Goal: Information Seeking & Learning: Learn about a topic

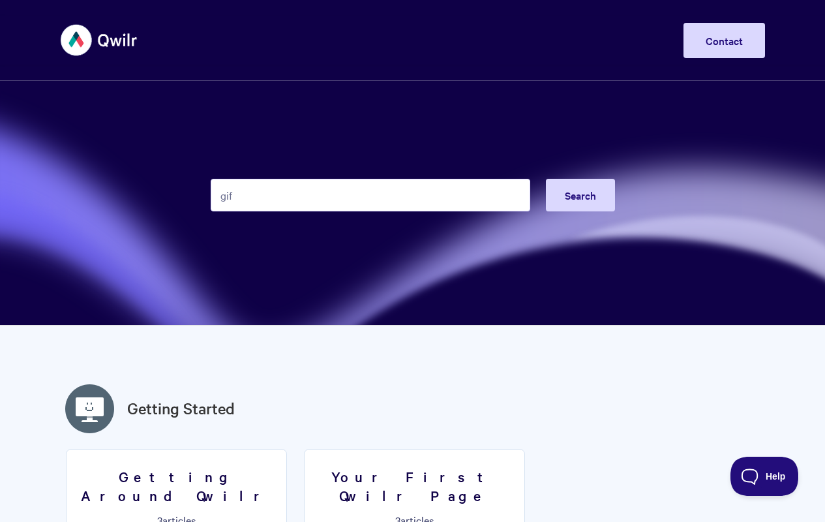
type input "gif"
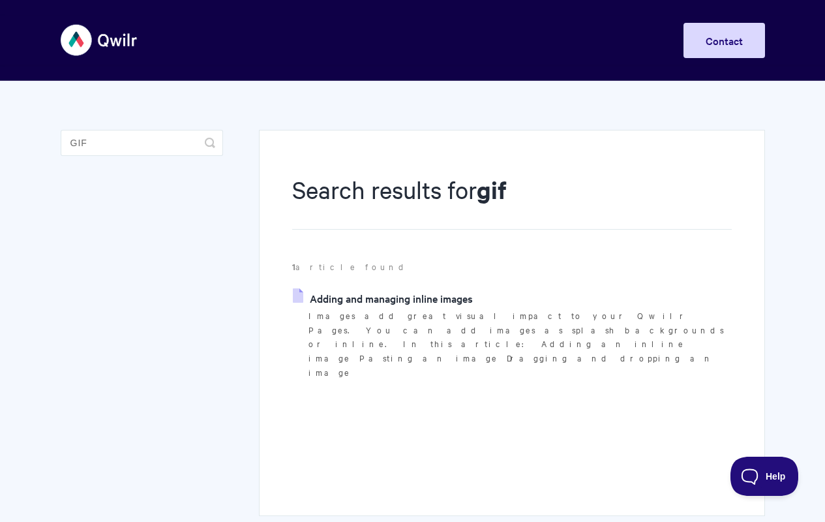
click at [341, 302] on link "Adding and managing inline images" at bounding box center [383, 298] width 180 height 20
click at [288, 296] on div "Search results for gif 1 article found Adding and managing inline images Images…" at bounding box center [512, 323] width 506 height 386
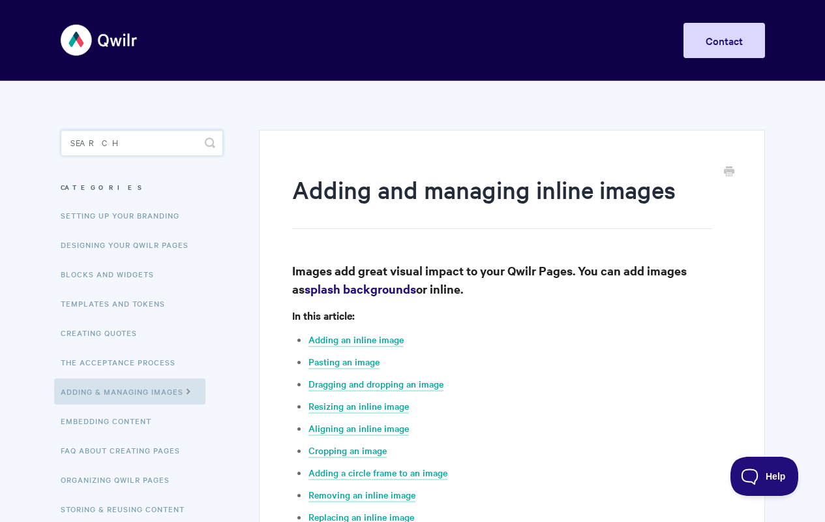
click at [104, 142] on input "Search" at bounding box center [142, 143] width 162 height 26
click at [121, 143] on input "Search" at bounding box center [142, 143] width 162 height 26
click at [146, 141] on input "Search" at bounding box center [142, 143] width 162 height 26
click at [134, 140] on input "Search" at bounding box center [142, 143] width 162 height 26
click at [189, 136] on input "Search" at bounding box center [142, 143] width 162 height 26
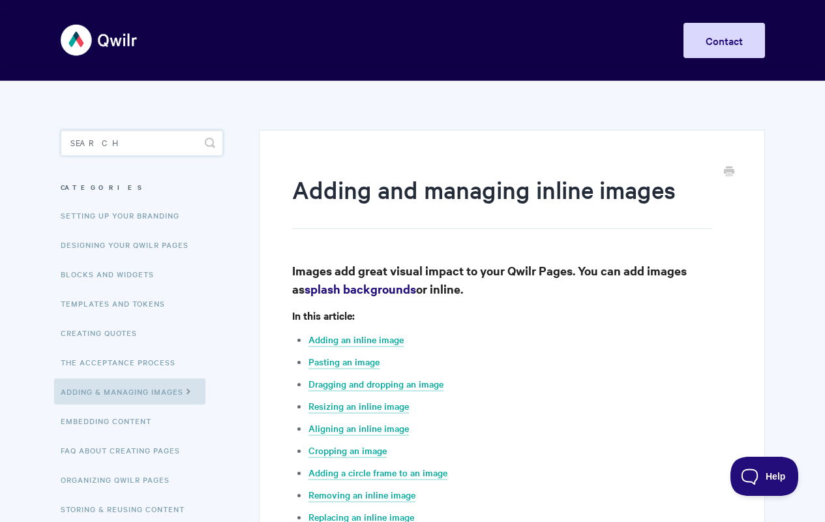
click at [198, 142] on input "Search" at bounding box center [142, 143] width 162 height 26
type input "video"
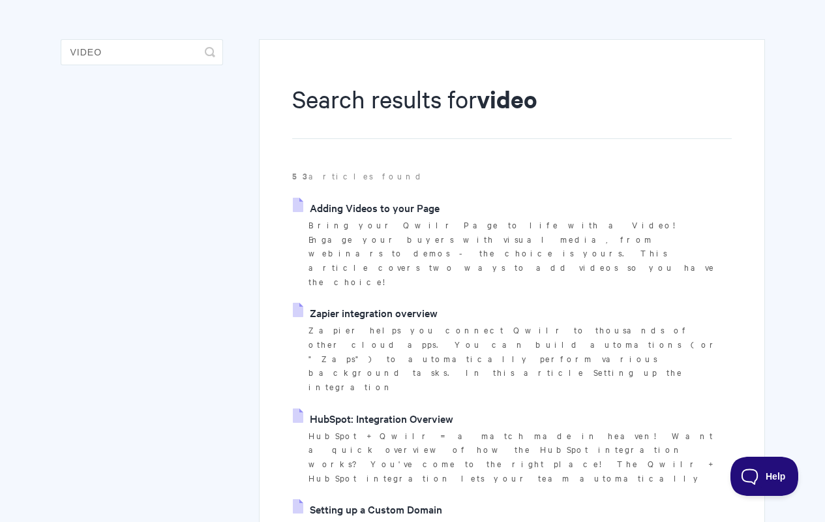
scroll to position [91, 0]
click at [294, 209] on icon at bounding box center [301, 207] width 17 height 10
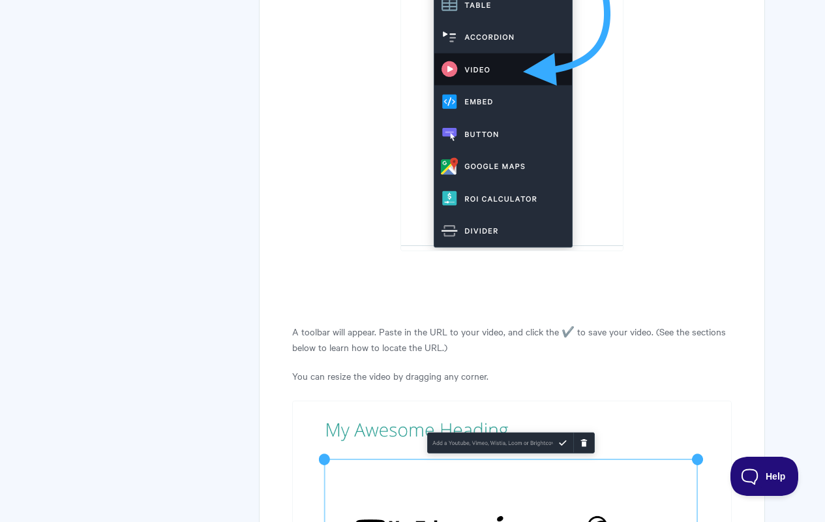
scroll to position [1762, 0]
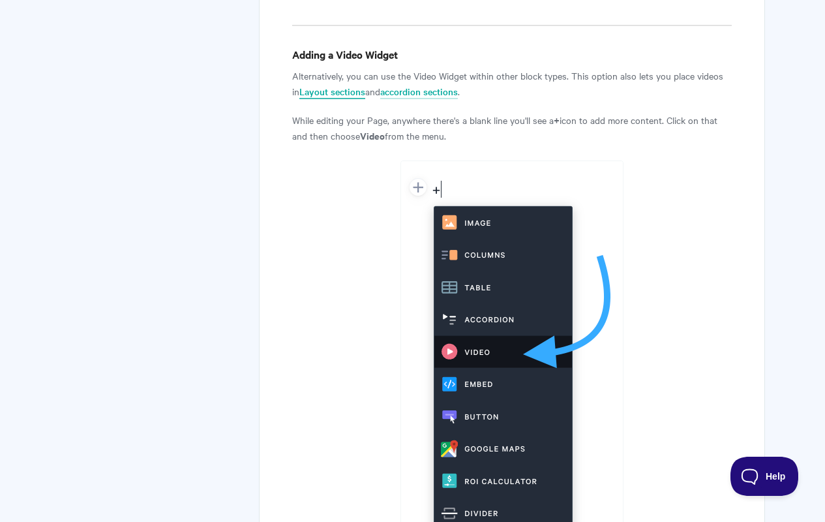
click at [352, 85] on link "Layout sections" at bounding box center [333, 92] width 66 height 14
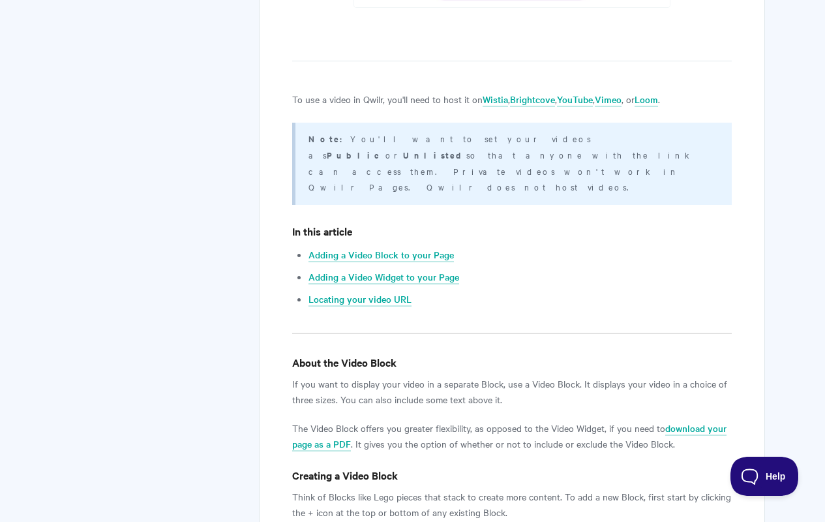
scroll to position [517, 0]
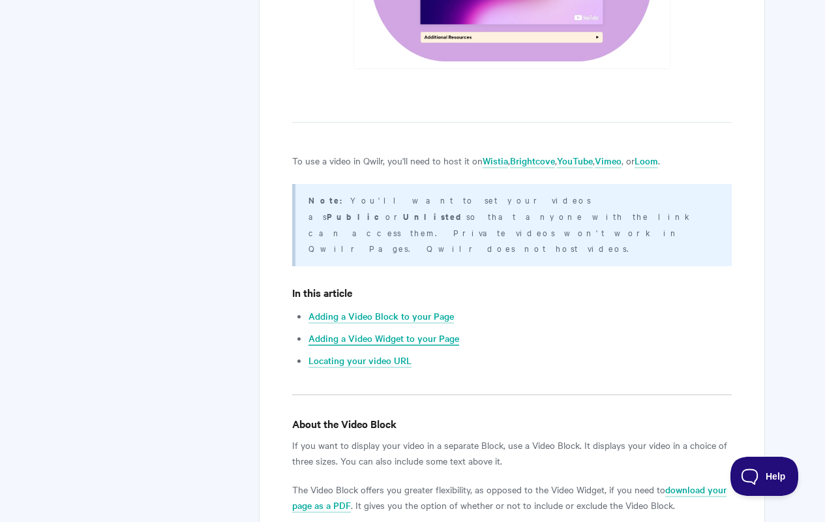
click at [401, 331] on link "Adding a Video Widget to your Page" at bounding box center [384, 338] width 151 height 14
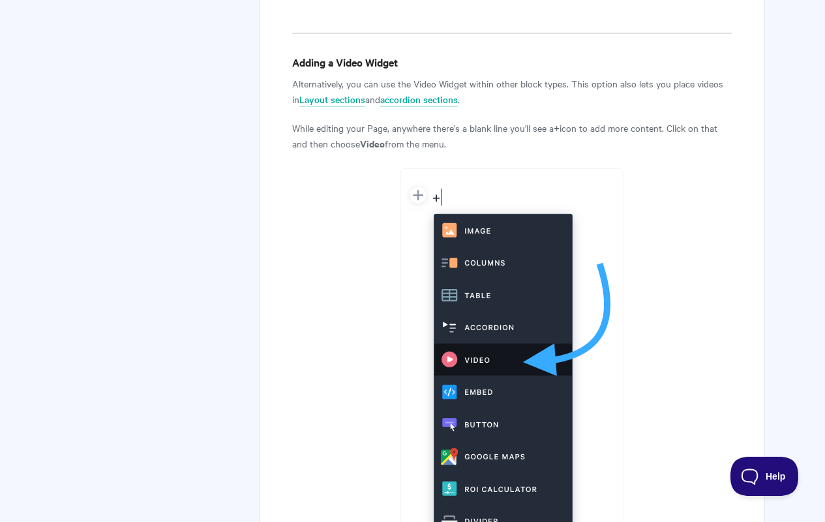
scroll to position [1751, 0]
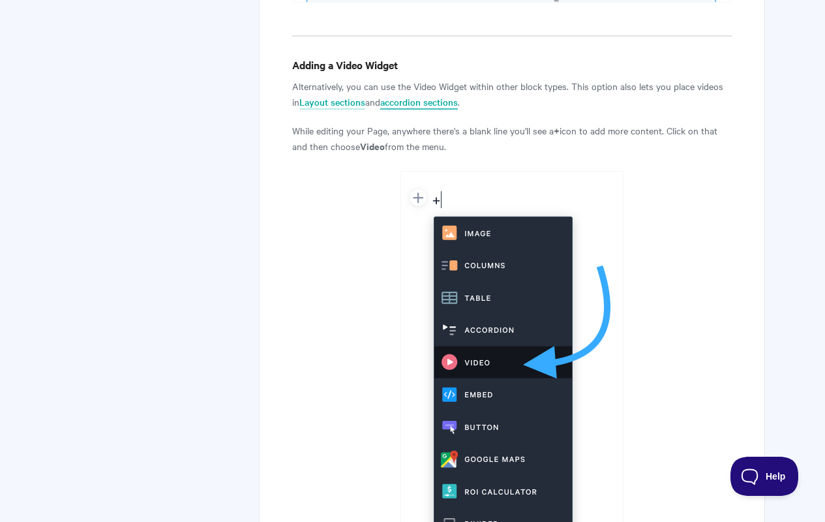
click at [418, 95] on link "accordion sections" at bounding box center [419, 102] width 78 height 14
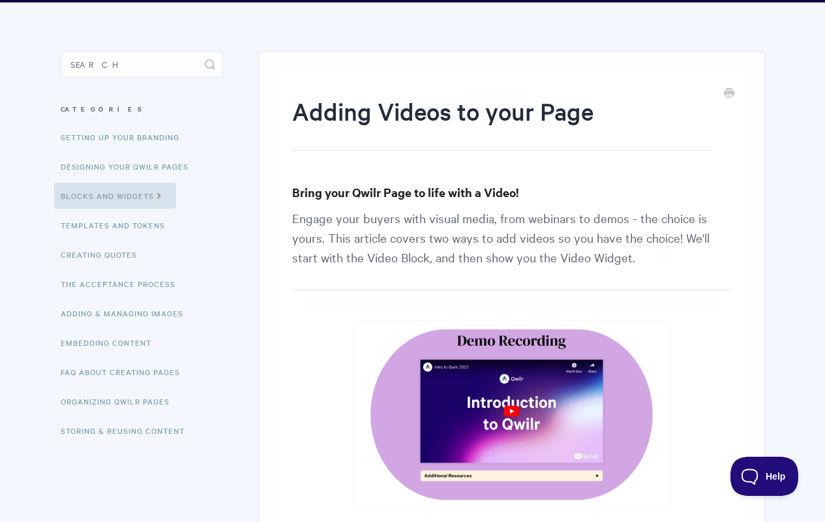
scroll to position [0, 0]
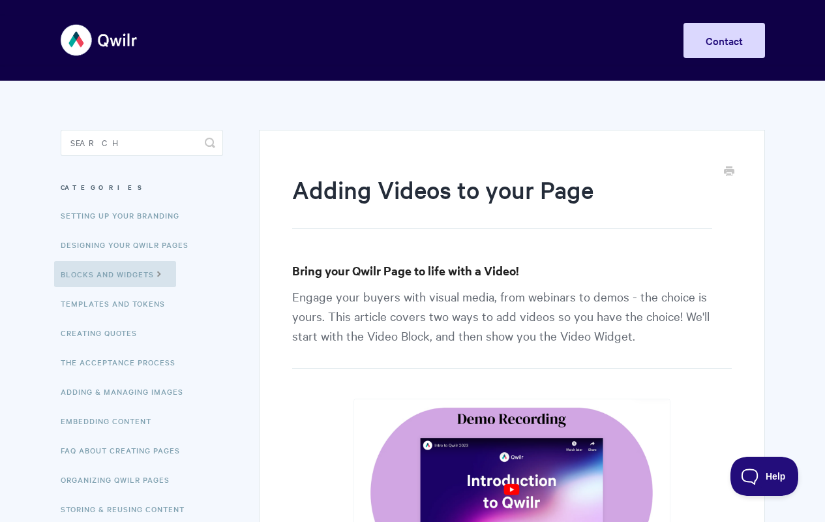
click at [99, 44] on img at bounding box center [100, 40] width 78 height 49
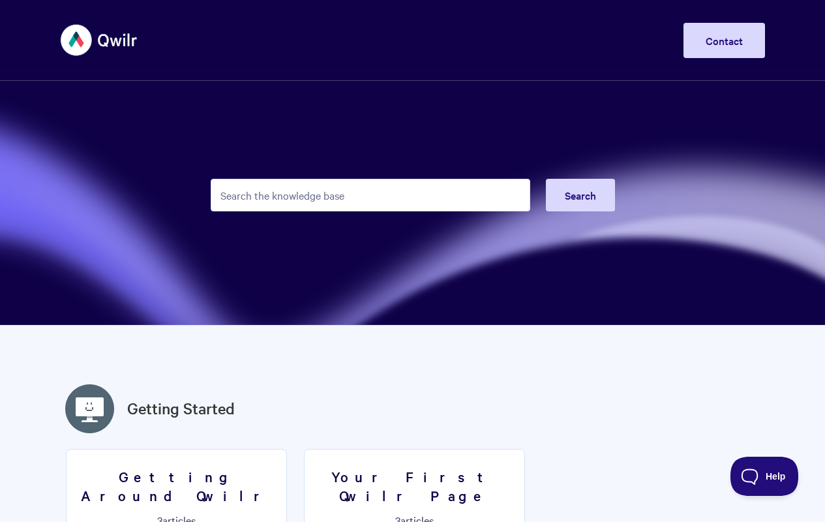
type input "unsplash"
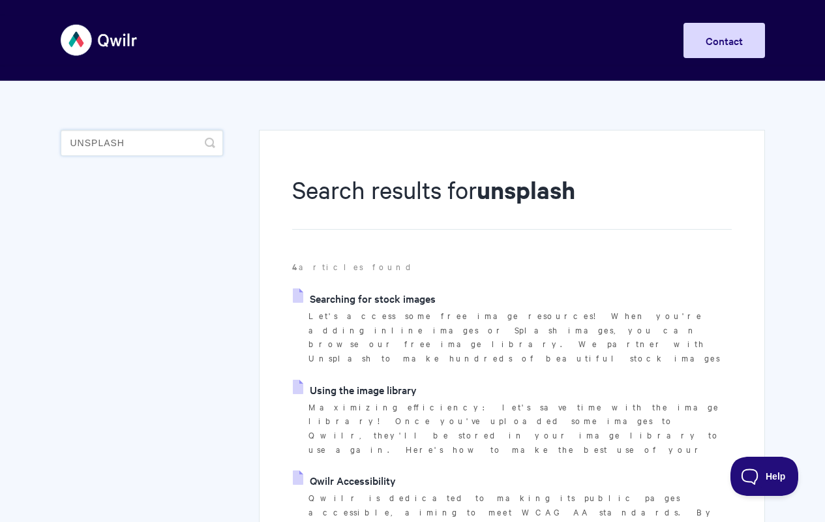
click at [145, 140] on input "unsplash" at bounding box center [142, 143] width 162 height 26
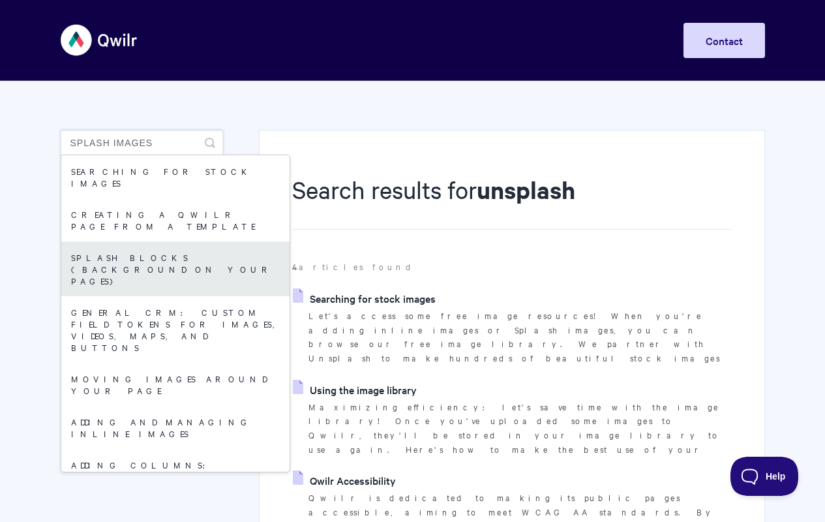
type input "splash images"
click at [177, 241] on link "Splash Blocks (Background on your Pages)" at bounding box center [175, 268] width 228 height 55
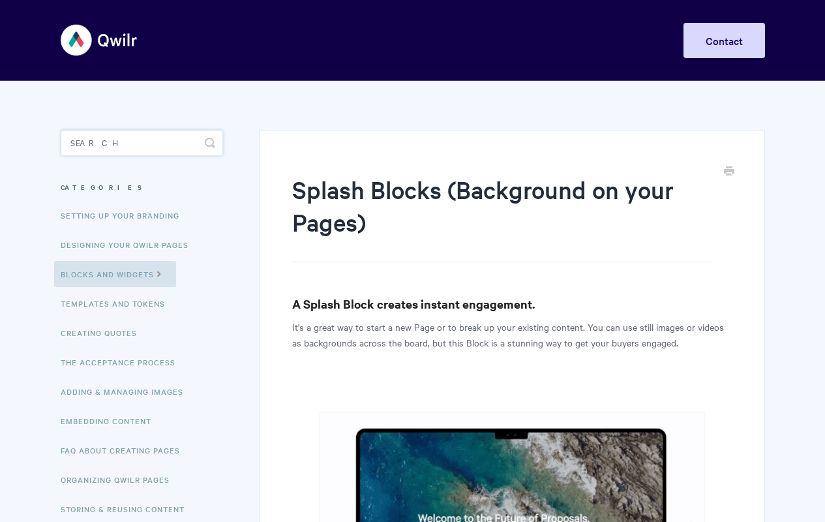
click at [140, 146] on input "Search" at bounding box center [142, 143] width 162 height 26
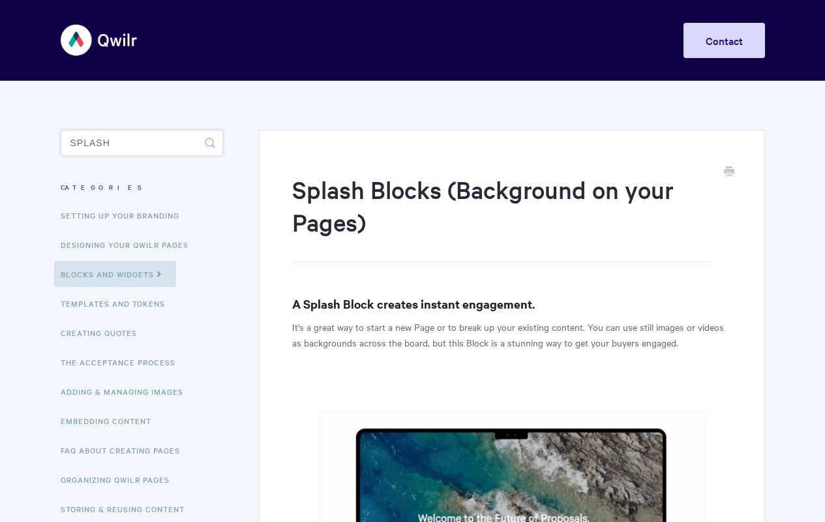
type input "splash"
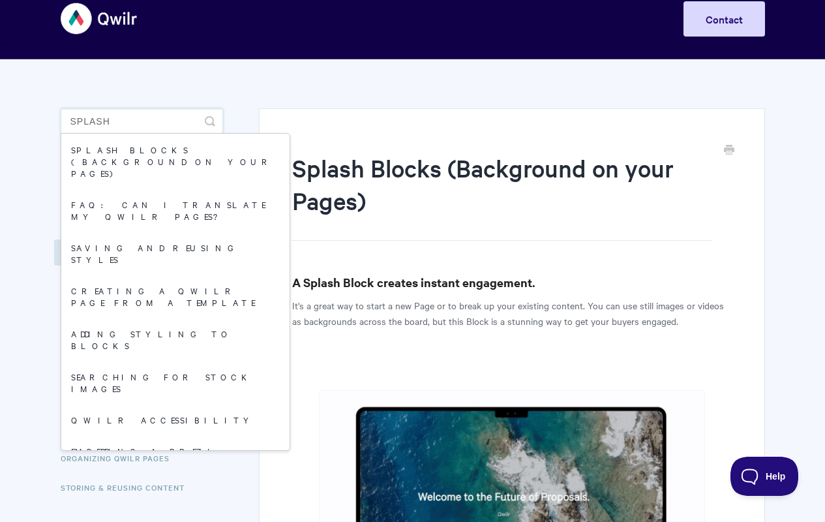
scroll to position [31, 0]
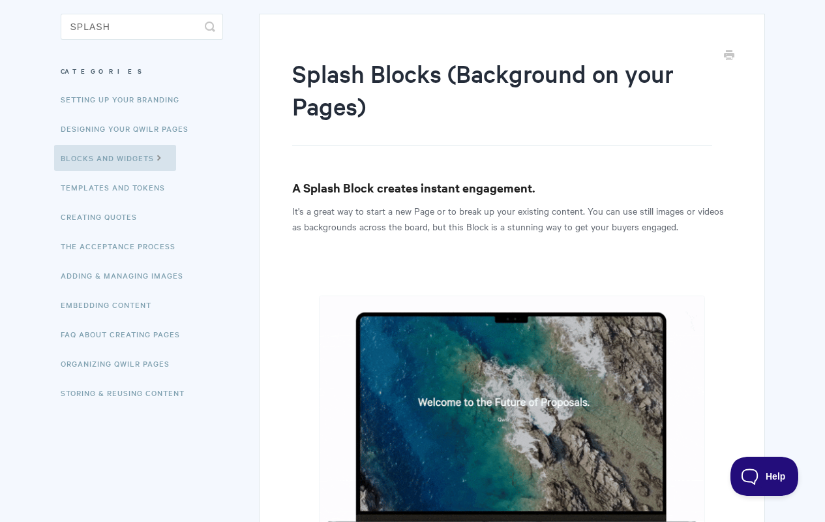
scroll to position [0, 0]
